Goal: Information Seeking & Learning: Find specific fact

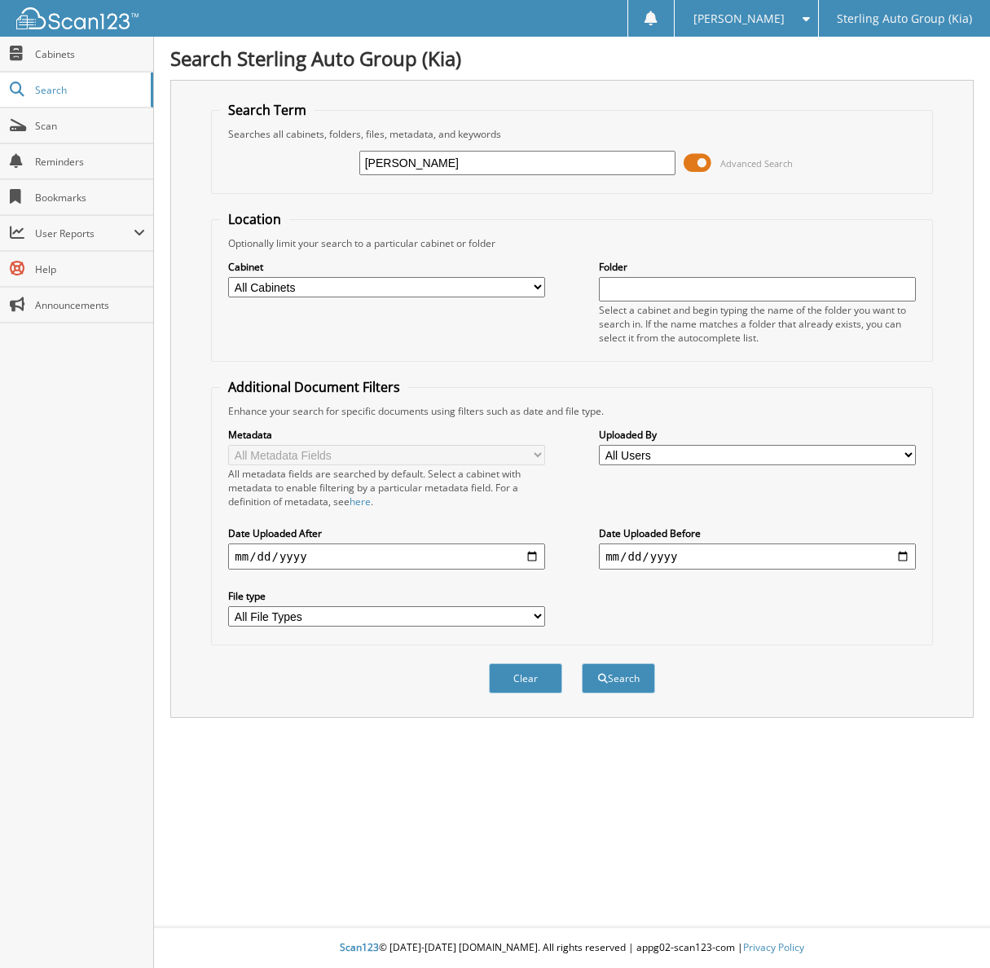
type input "[PERSON_NAME]"
click at [582, 663] on button "Search" at bounding box center [618, 678] width 73 height 30
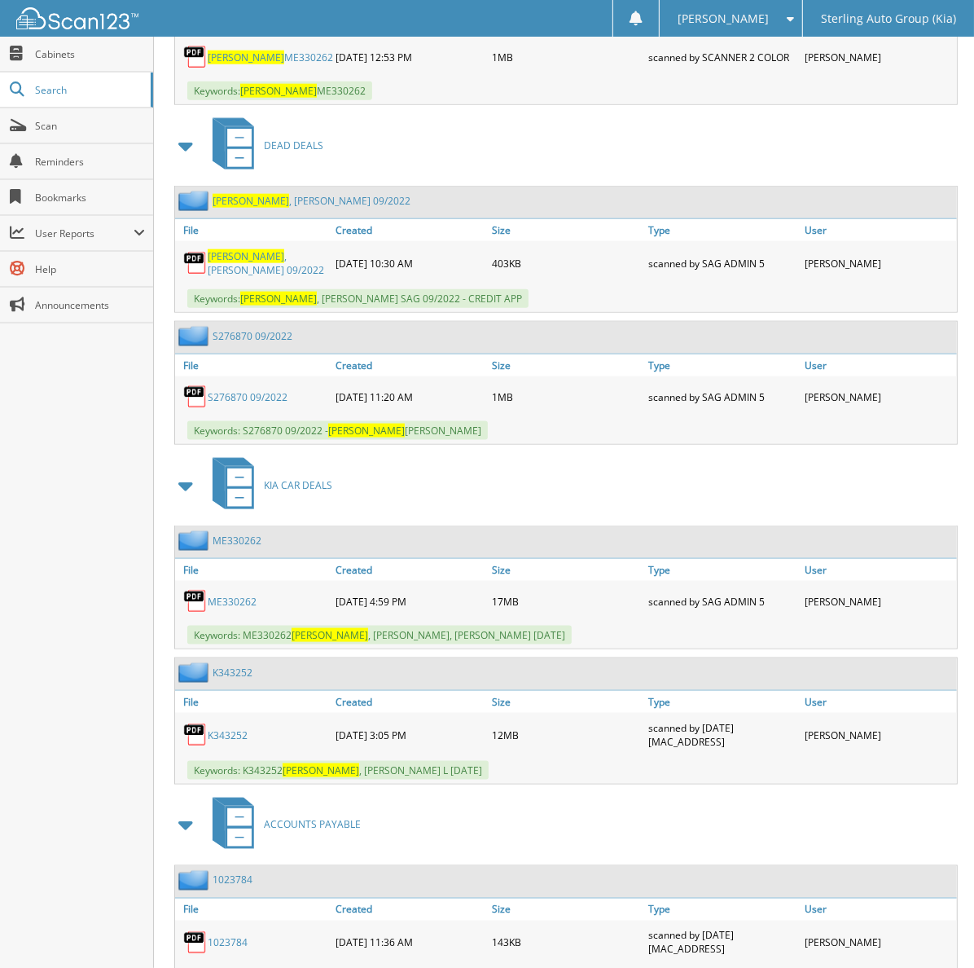
scroll to position [1197, 0]
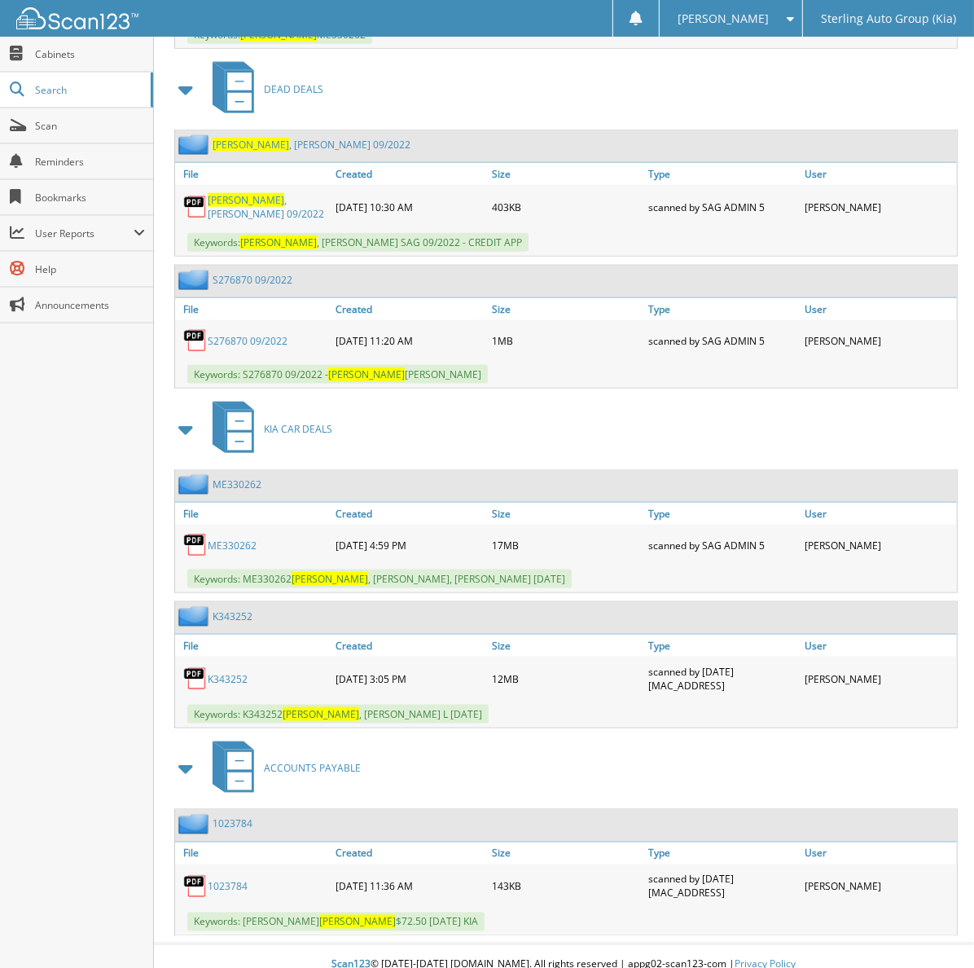
click at [196, 670] on img at bounding box center [195, 678] width 24 height 24
click at [217, 672] on link "K343252" at bounding box center [228, 679] width 40 height 14
